Goal: Task Accomplishment & Management: Complete application form

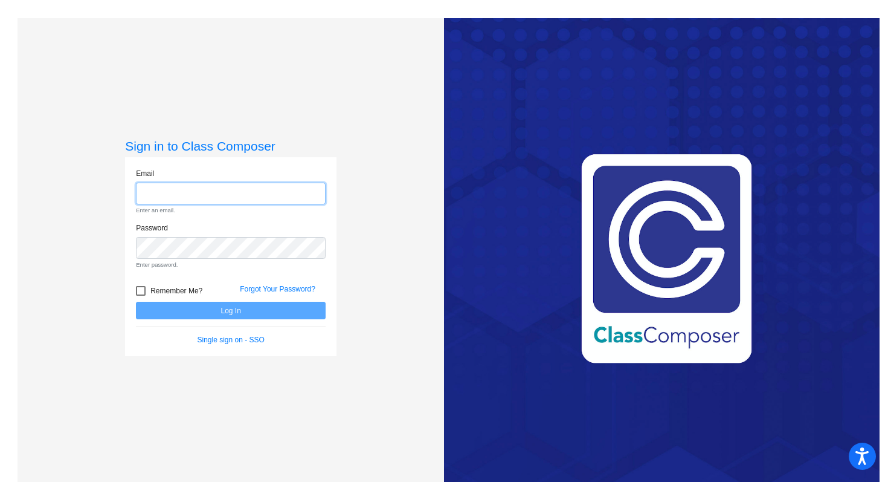
type input "millere@platteco.k12.mo.us"
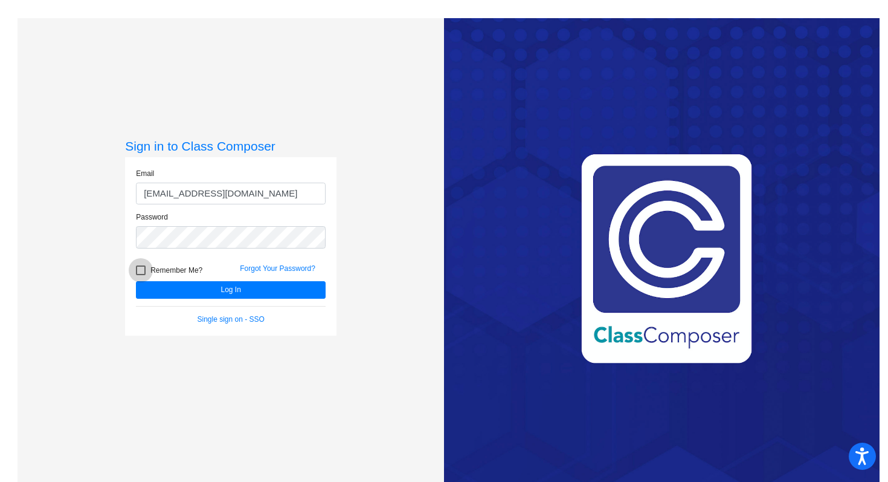
click at [140, 269] on div at bounding box center [141, 270] width 10 height 10
click at [140, 275] on input "Remember Me?" at bounding box center [140, 275] width 1 height 1
checkbox input "true"
click at [211, 292] on button "Log In" at bounding box center [231, 290] width 190 height 18
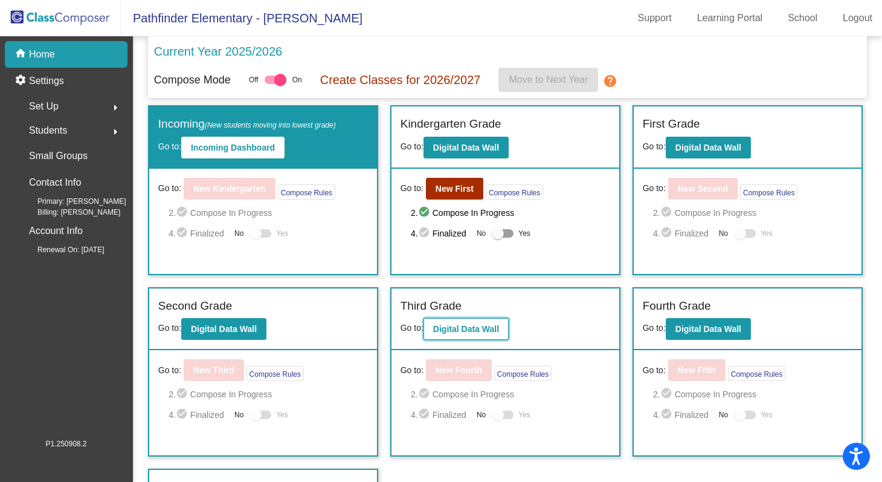
click at [468, 320] on button "Digital Data Wall" at bounding box center [466, 329] width 85 height 22
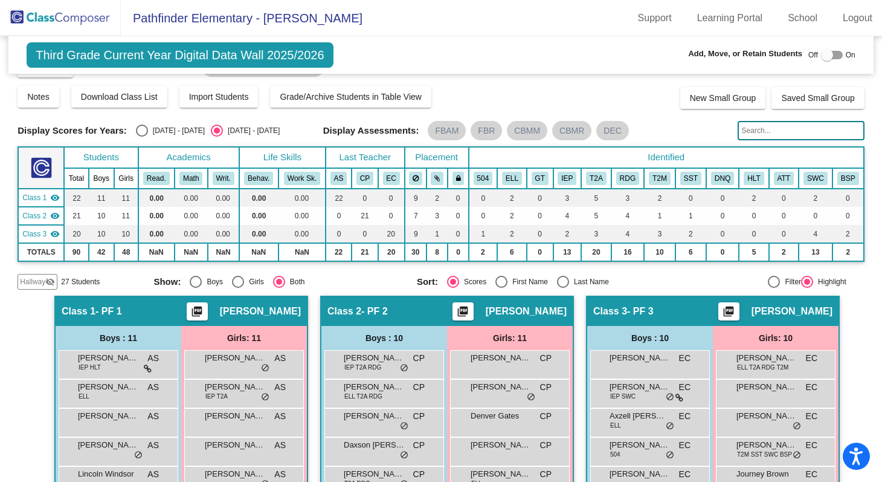
scroll to position [17, 0]
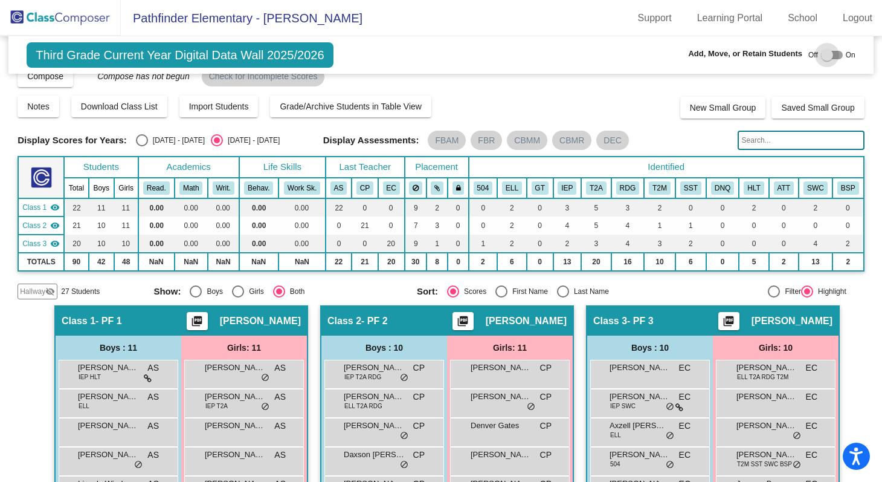
click at [824, 56] on div at bounding box center [827, 55] width 12 height 12
checkbox input "true"
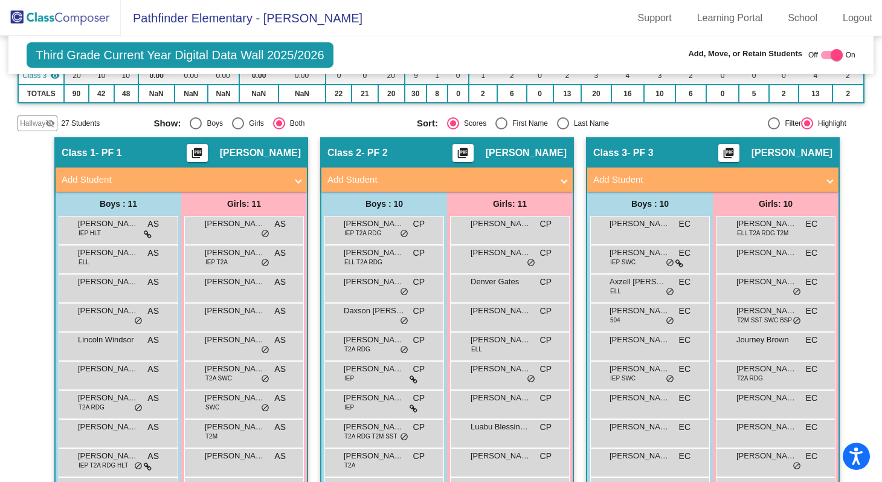
scroll to position [204, 0]
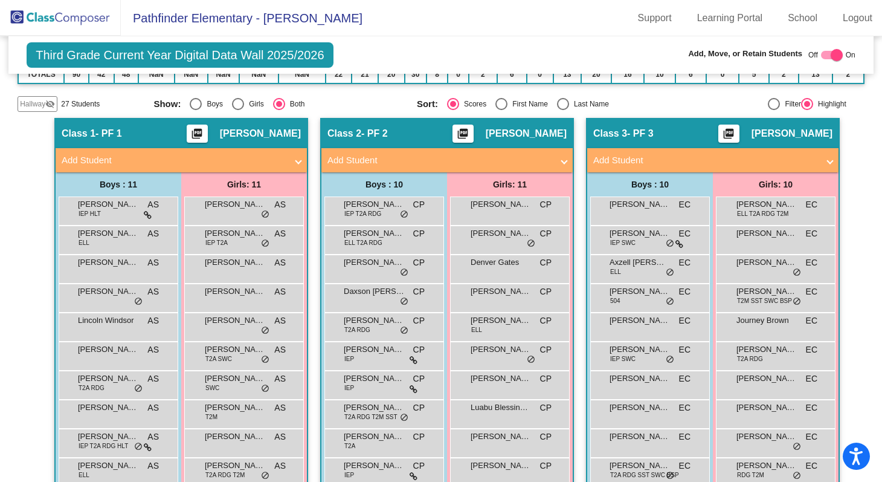
click at [776, 164] on mat-panel-title "Add Student" at bounding box center [705, 160] width 225 height 14
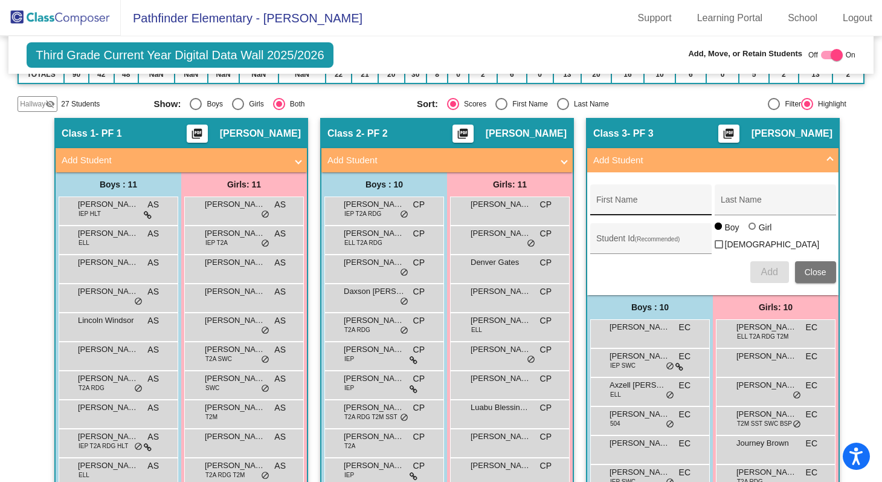
click at [660, 207] on input "First Name" at bounding box center [650, 204] width 109 height 10
paste input "Aibonkahalejef"
type input "Aibonkahalejef"
click at [729, 211] on div "Last Name" at bounding box center [775, 203] width 109 height 25
click at [772, 210] on div "Last Name" at bounding box center [775, 203] width 109 height 25
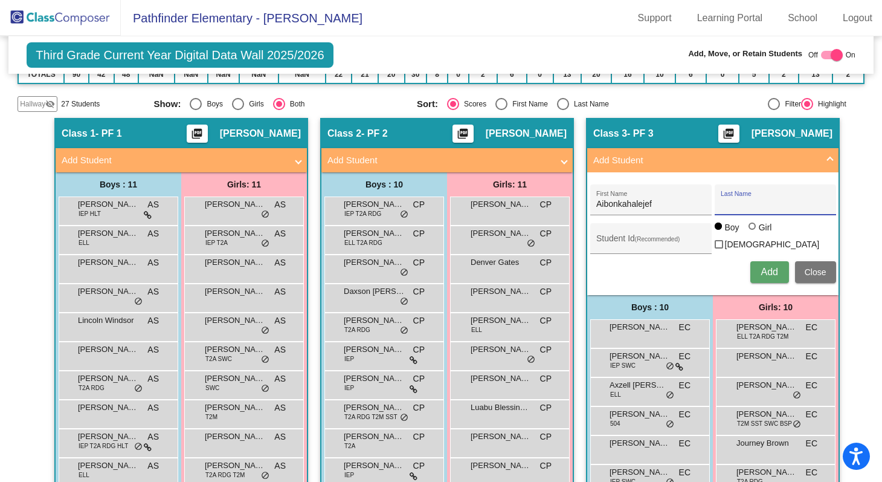
paste input "Rokuro"
type input "Rokuro"
click at [766, 273] on span "Add" at bounding box center [769, 271] width 17 height 10
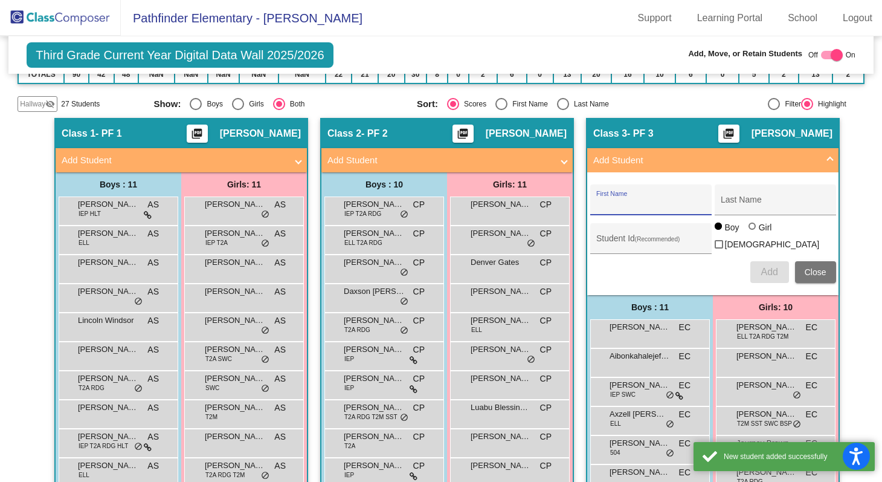
click at [811, 274] on button "Close" at bounding box center [815, 272] width 41 height 22
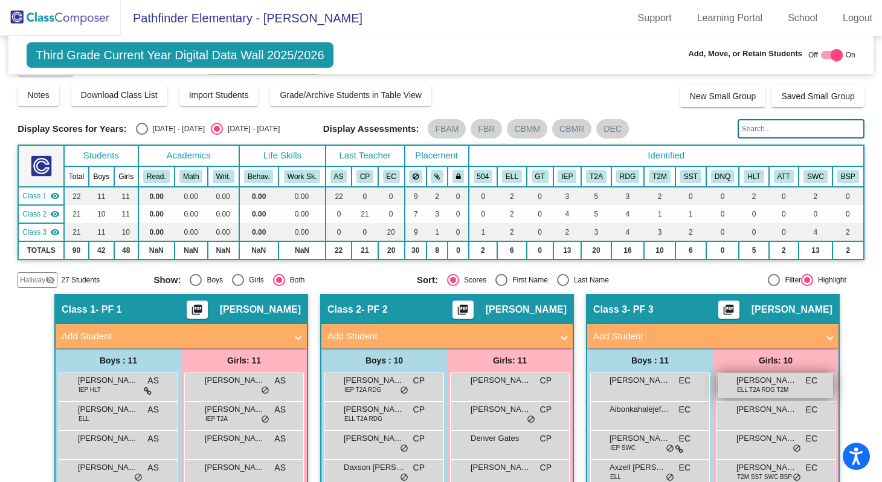
scroll to position [0, 0]
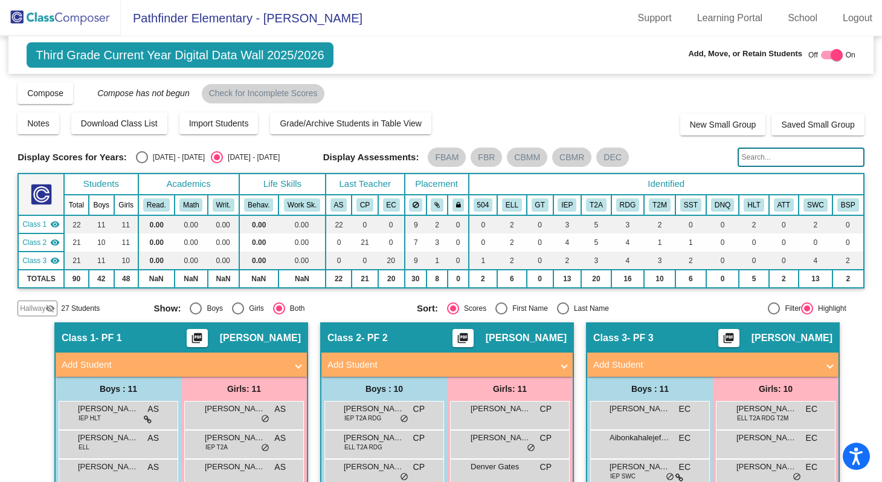
click at [63, 10] on img at bounding box center [60, 18] width 121 height 36
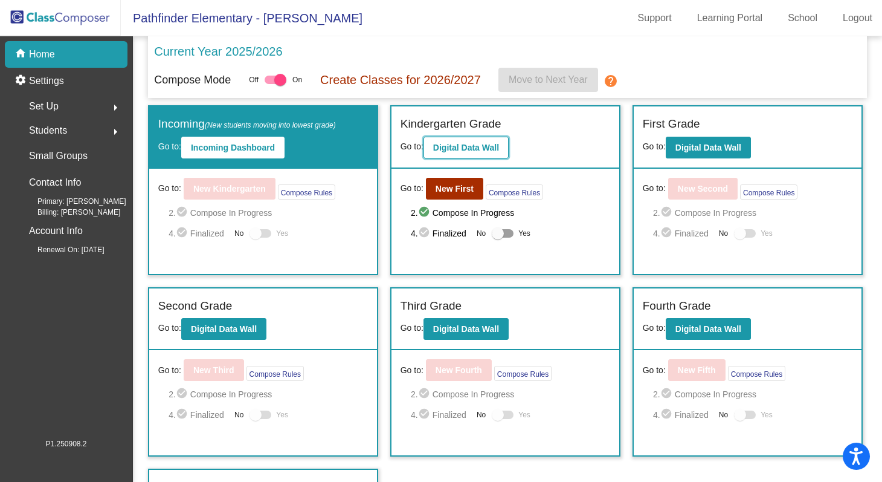
click at [439, 154] on button "Digital Data Wall" at bounding box center [466, 148] width 85 height 22
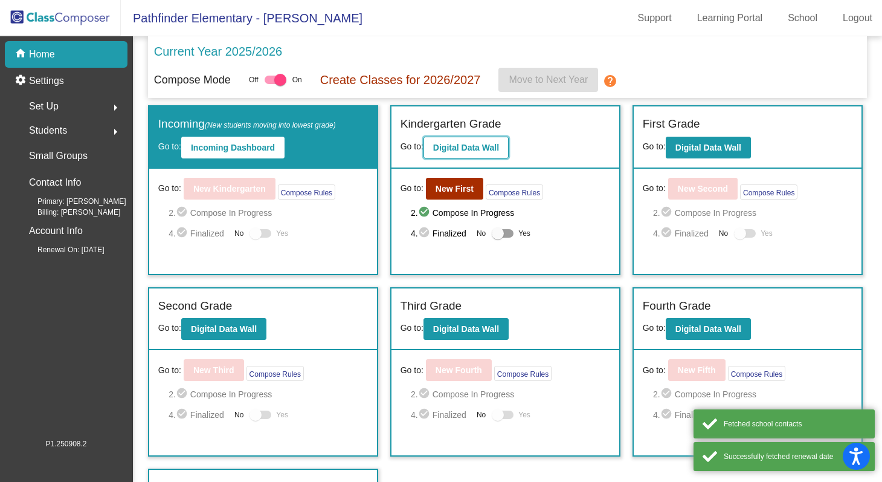
click at [480, 153] on button "Digital Data Wall" at bounding box center [466, 148] width 85 height 22
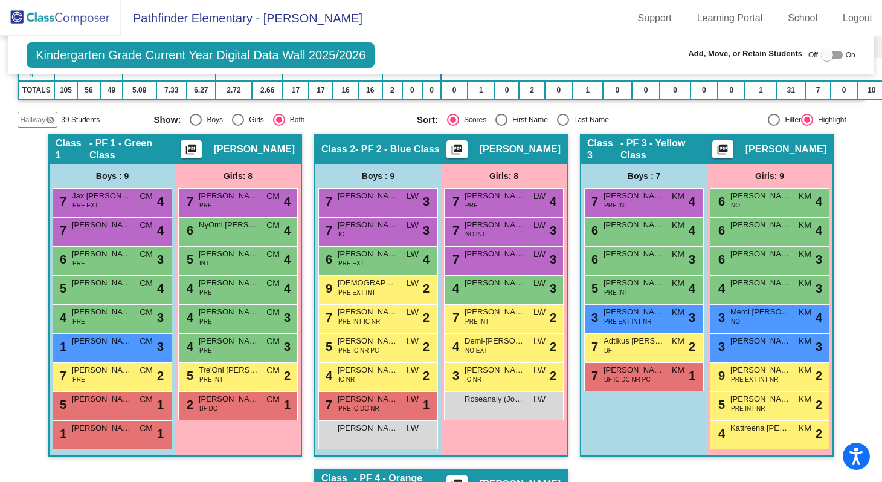
scroll to position [215, 0]
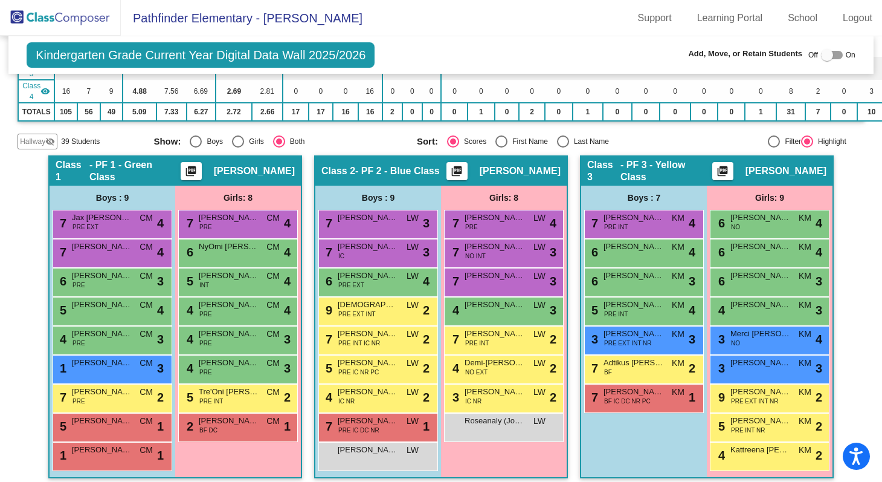
click at [821, 60] on div at bounding box center [827, 55] width 12 height 12
checkbox input "true"
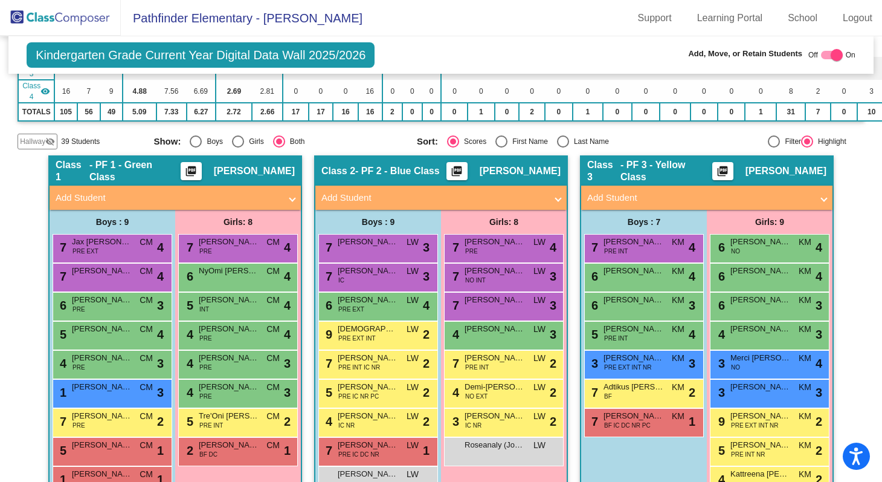
click at [735, 195] on mat-panel-title "Add Student" at bounding box center [699, 198] width 225 height 14
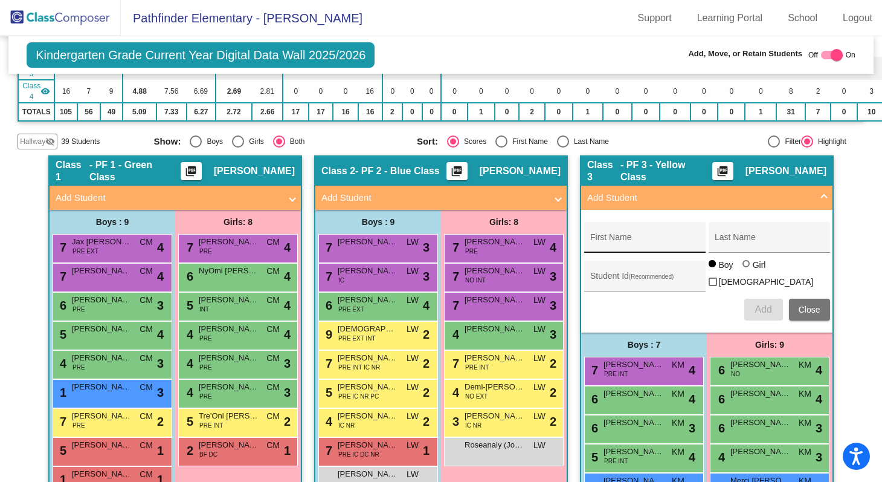
click at [636, 236] on div "First Name" at bounding box center [644, 240] width 109 height 25
paste input "Kbranjb"
type input "Kbranjb"
click at [743, 242] on input "Last Name" at bounding box center [769, 242] width 109 height 10
click at [757, 244] on input "Last Name" at bounding box center [769, 242] width 109 height 10
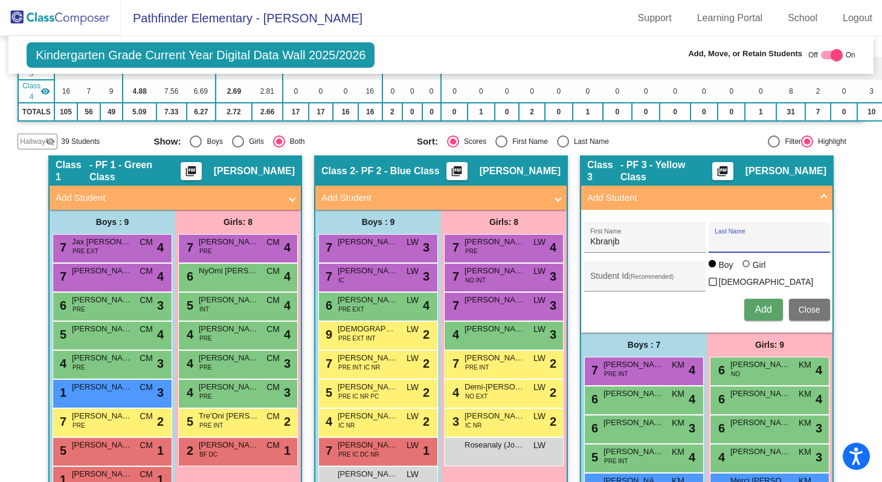
paste input "Rosokow"
type input "Rosokow"
click at [762, 311] on span "Add" at bounding box center [763, 309] width 17 height 10
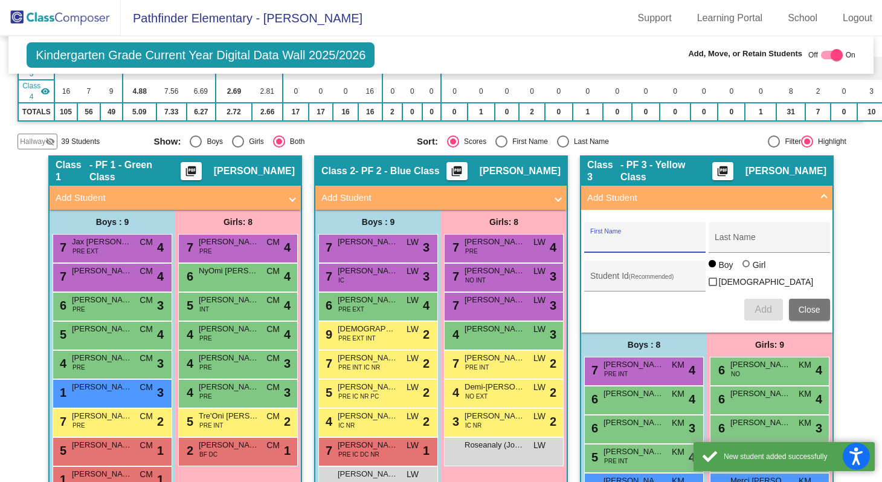
click at [807, 311] on span "Close" at bounding box center [810, 310] width 22 height 10
